Goal: Task Accomplishment & Management: Complete application form

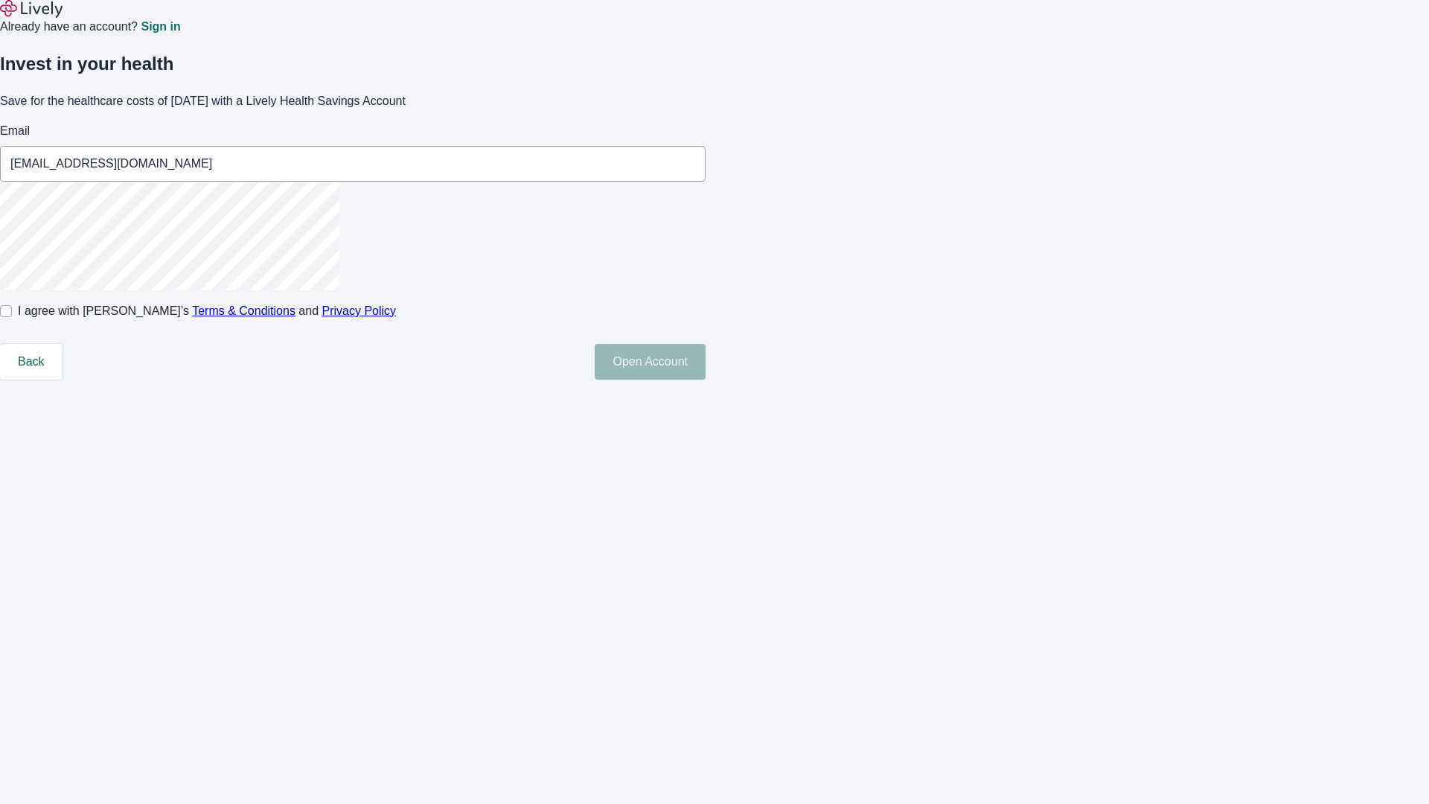
click at [12, 317] on input "I agree with Lively’s Terms & Conditions and Privacy Policy" at bounding box center [6, 311] width 12 height 12
checkbox input "true"
click at [706, 380] on button "Open Account" at bounding box center [650, 362] width 111 height 36
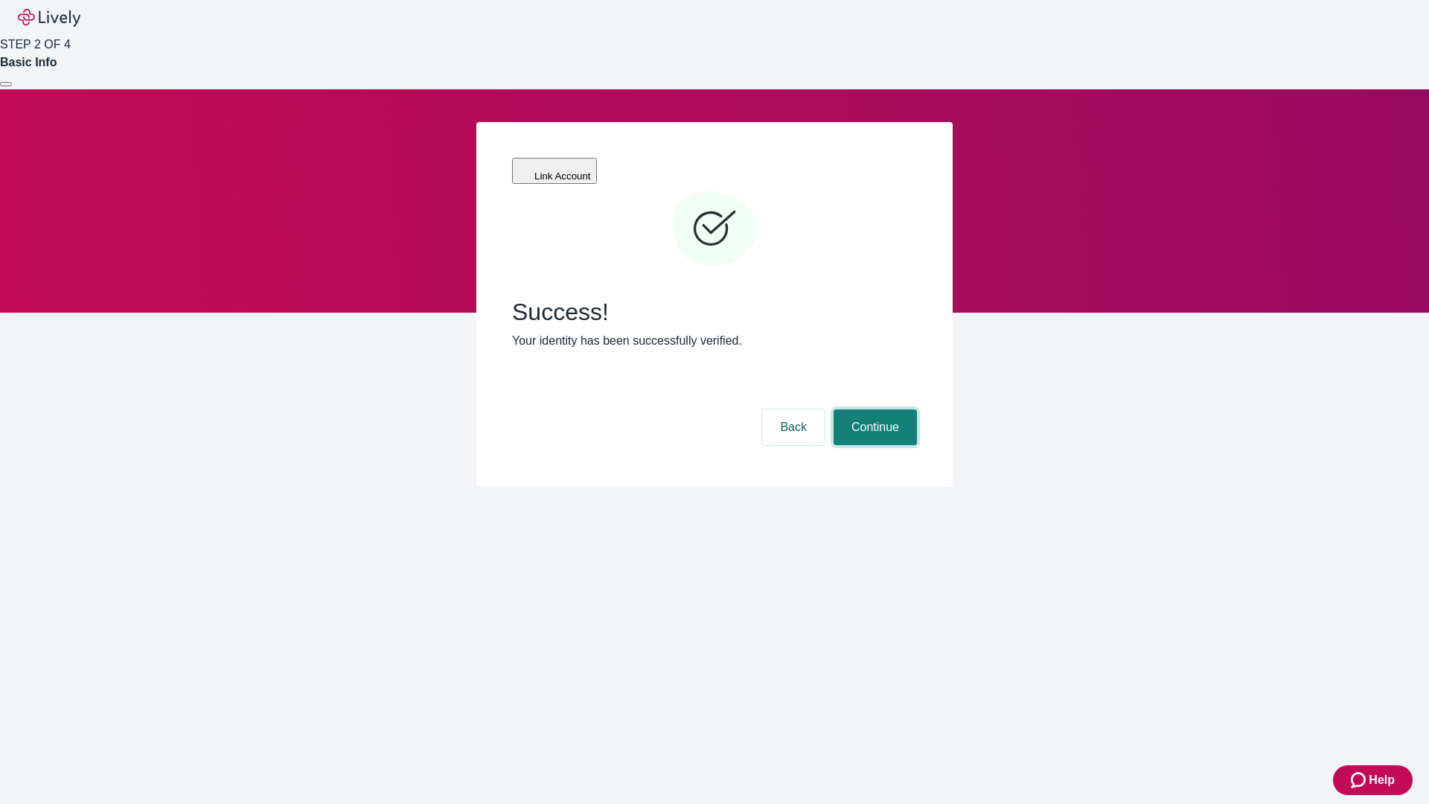
click at [873, 409] on button "Continue" at bounding box center [875, 427] width 83 height 36
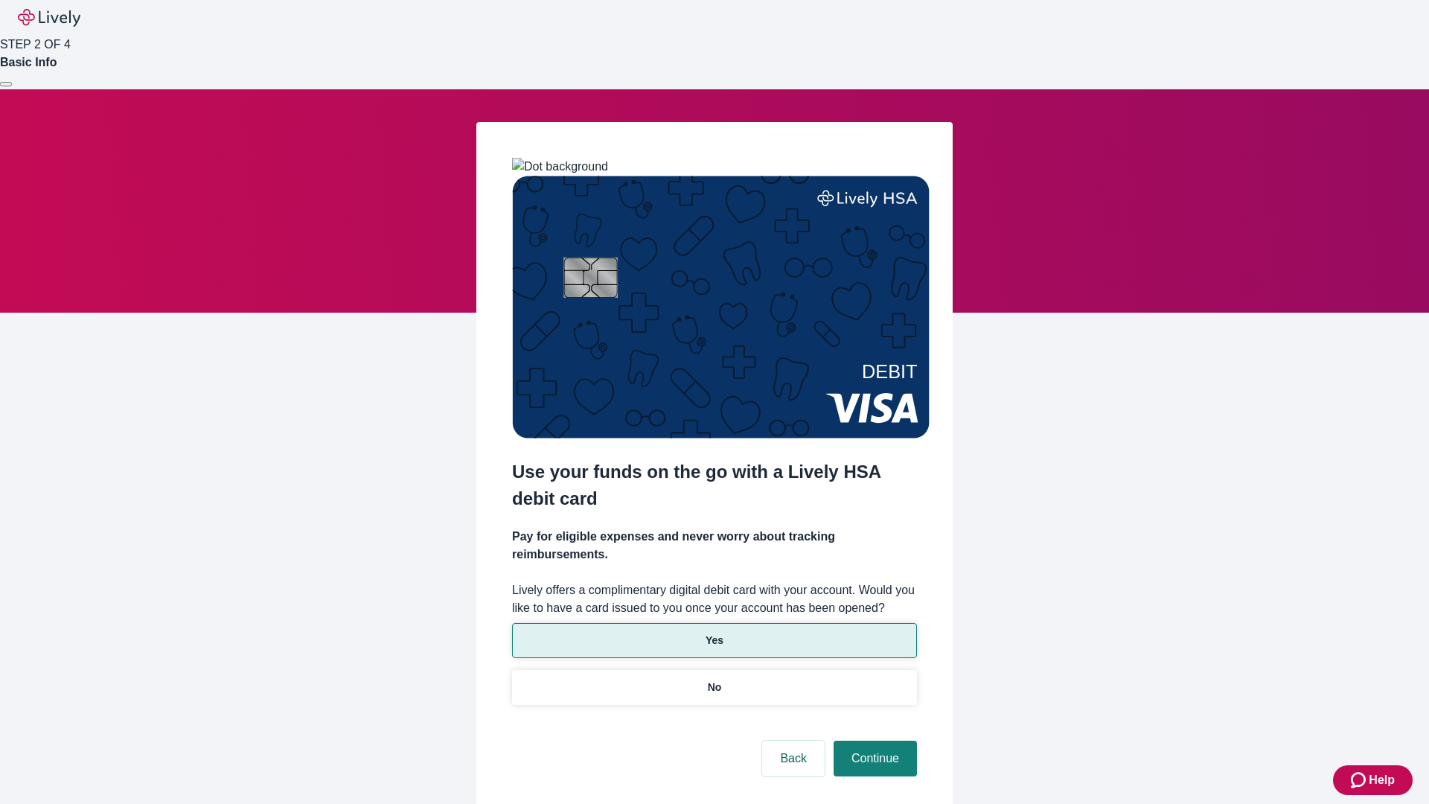
click at [714, 633] on p "Yes" at bounding box center [715, 641] width 18 height 16
click at [873, 741] on button "Continue" at bounding box center [875, 759] width 83 height 36
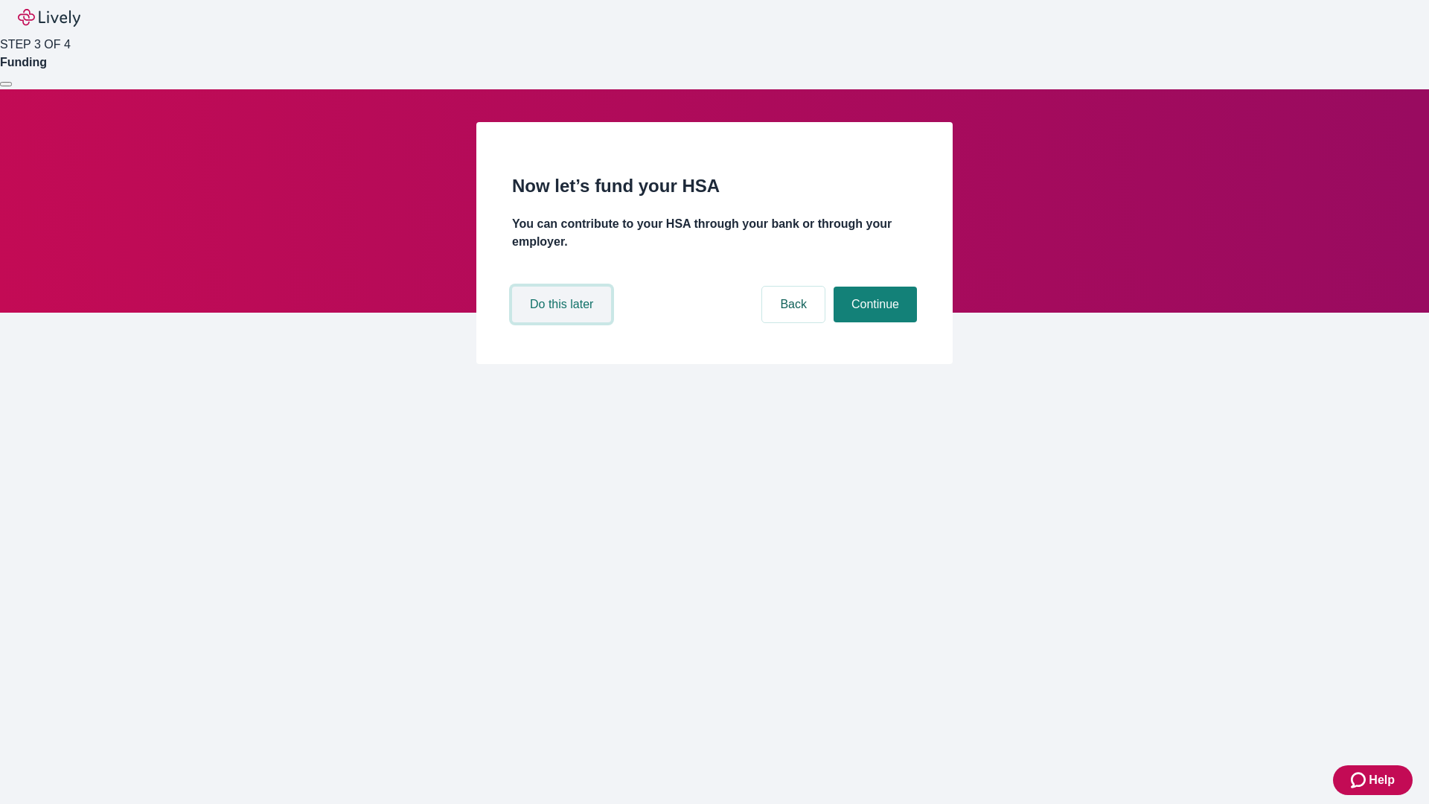
click at [564, 322] on button "Do this later" at bounding box center [561, 305] width 99 height 36
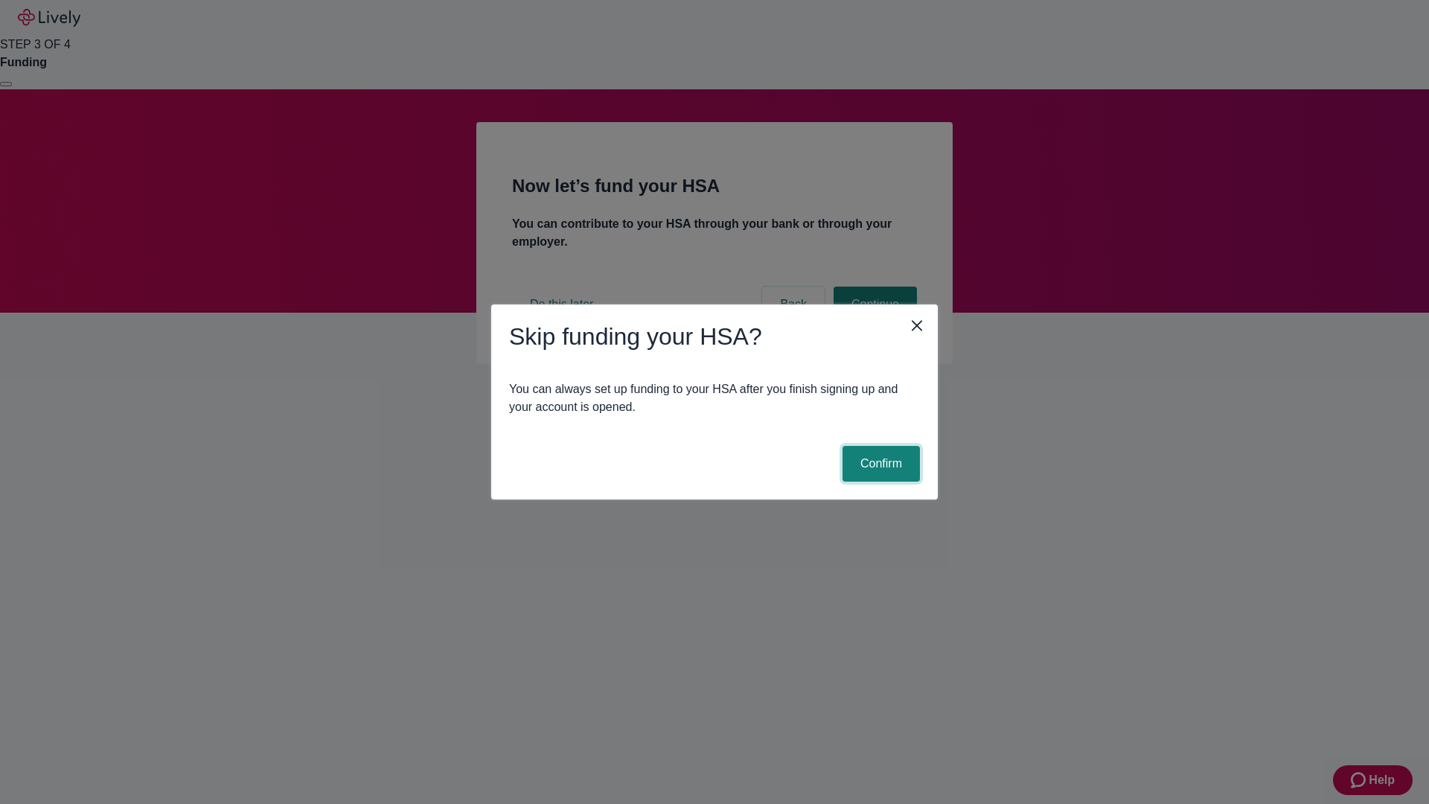
click at [879, 464] on button "Confirm" at bounding box center [881, 464] width 77 height 36
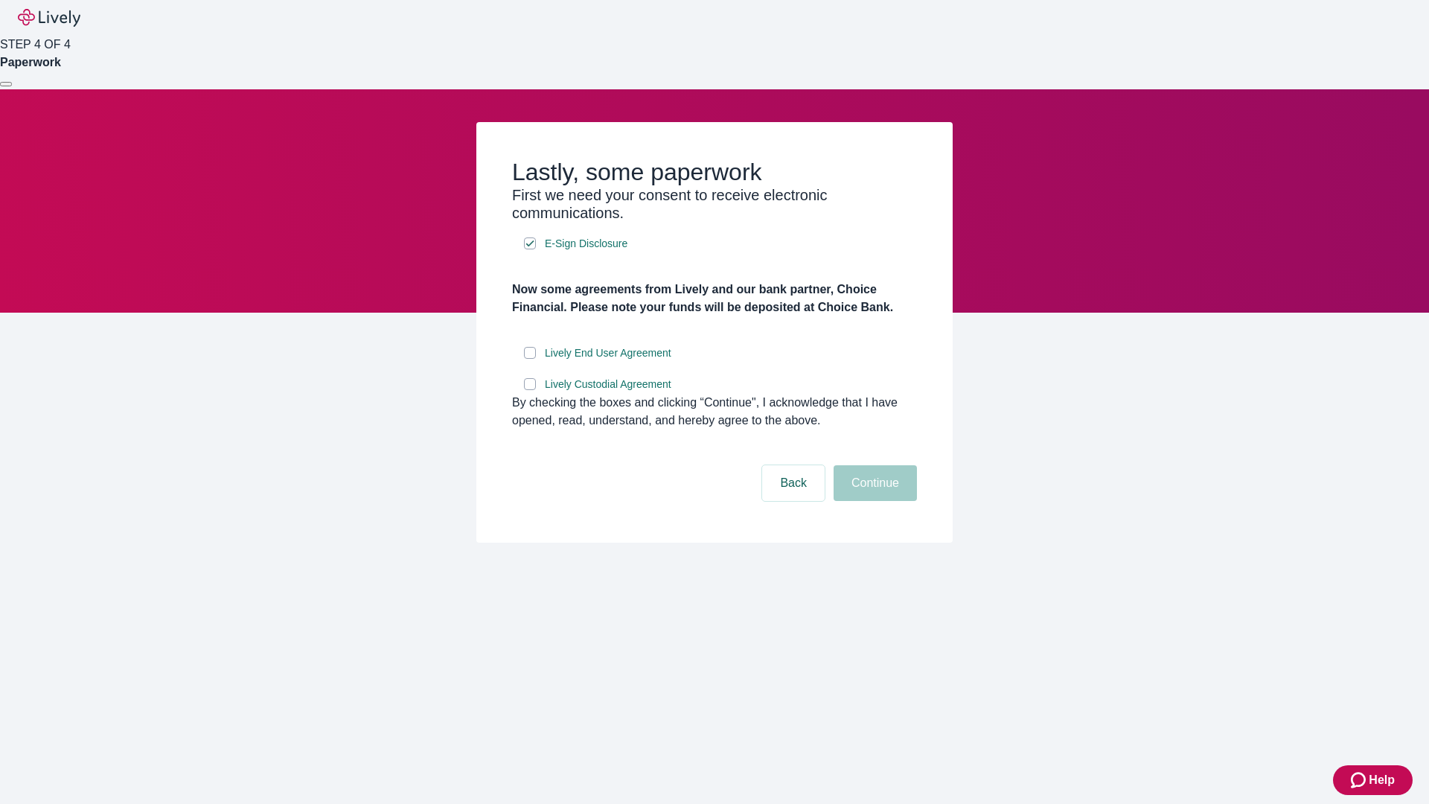
click at [530, 359] on input "Lively End User Agreement" at bounding box center [530, 353] width 12 height 12
checkbox input "true"
click at [530, 390] on input "Lively Custodial Agreement" at bounding box center [530, 384] width 12 height 12
checkbox input "true"
click at [873, 501] on button "Continue" at bounding box center [875, 483] width 83 height 36
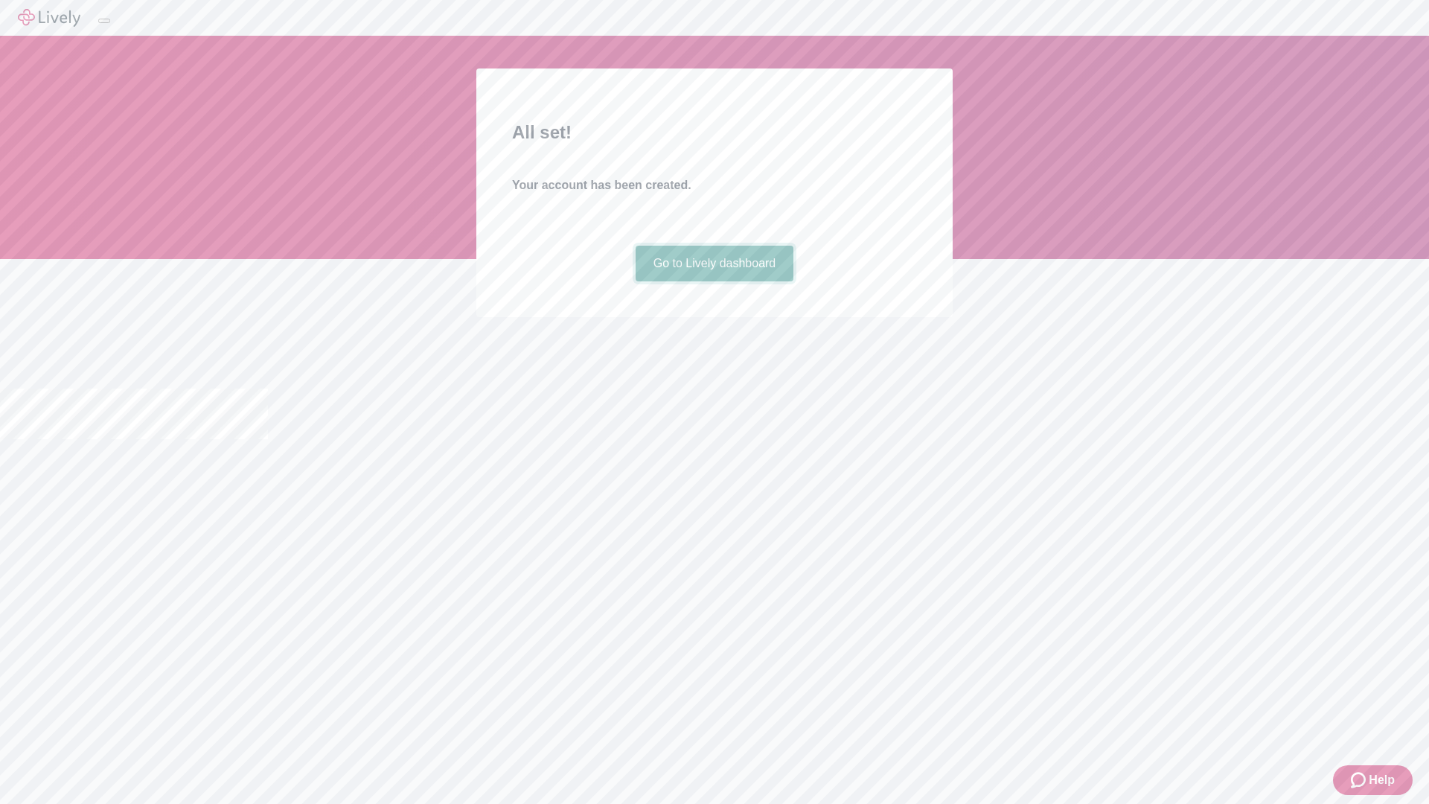
click at [714, 281] on link "Go to Lively dashboard" at bounding box center [715, 264] width 159 height 36
